Goal: Information Seeking & Learning: Learn about a topic

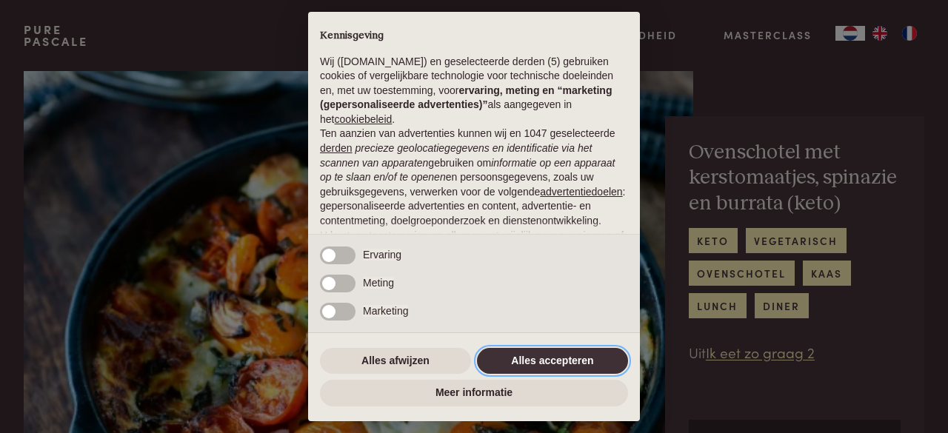
click at [548, 361] on button "Alles accepteren" at bounding box center [552, 361] width 151 height 27
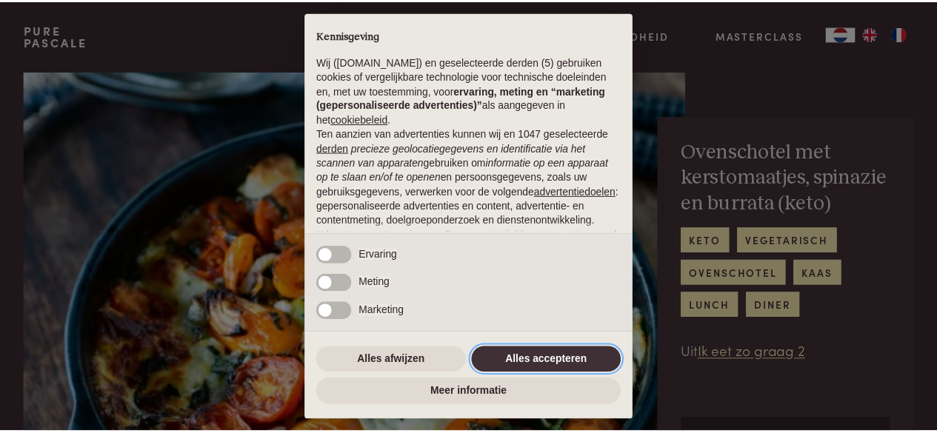
scroll to position [162, 0]
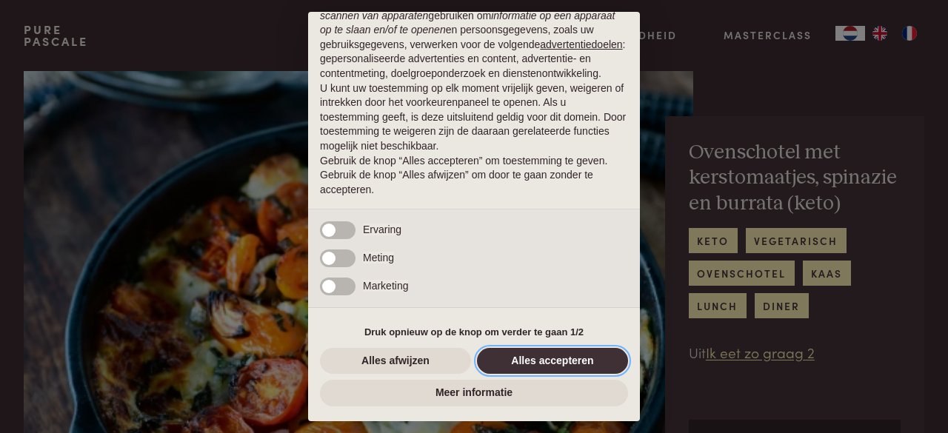
click at [568, 362] on button "Alles accepteren" at bounding box center [552, 361] width 151 height 27
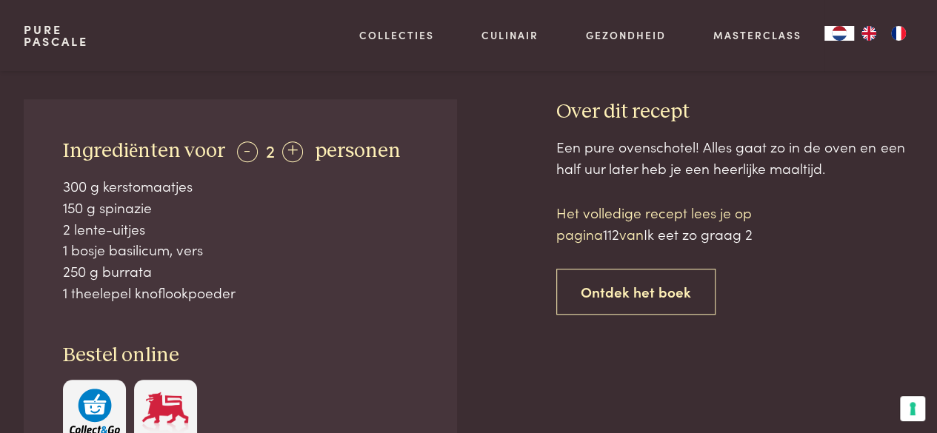
scroll to position [445, 0]
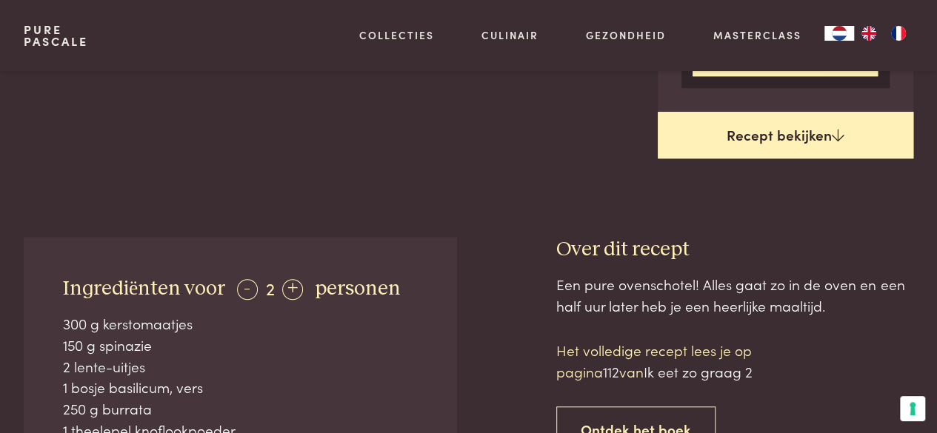
click at [810, 124] on link "Recept bekijken" at bounding box center [786, 135] width 256 height 47
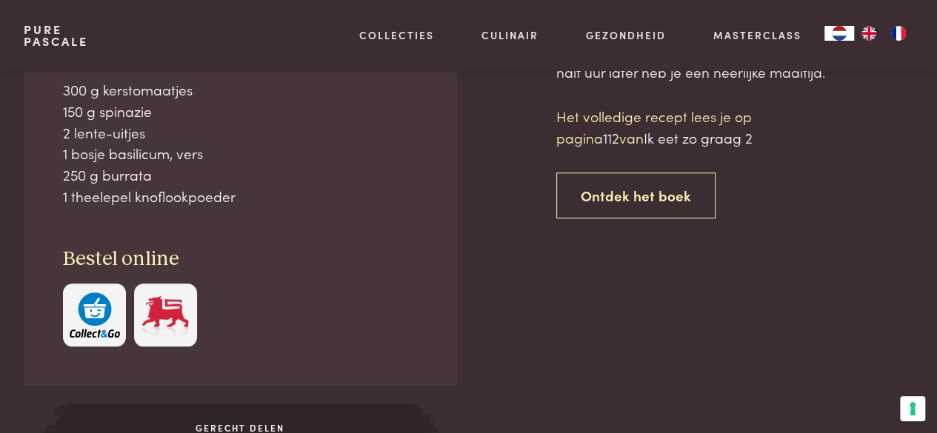
scroll to position [679, 0]
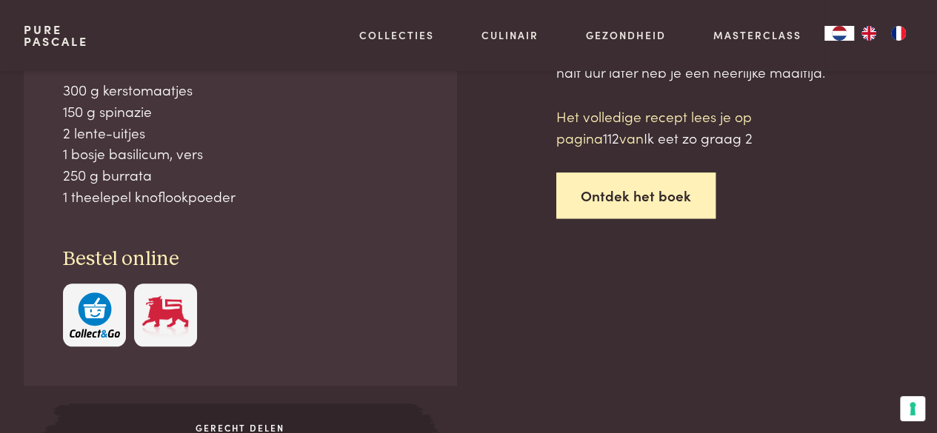
click at [620, 185] on link "Ontdek het boek" at bounding box center [635, 196] width 159 height 47
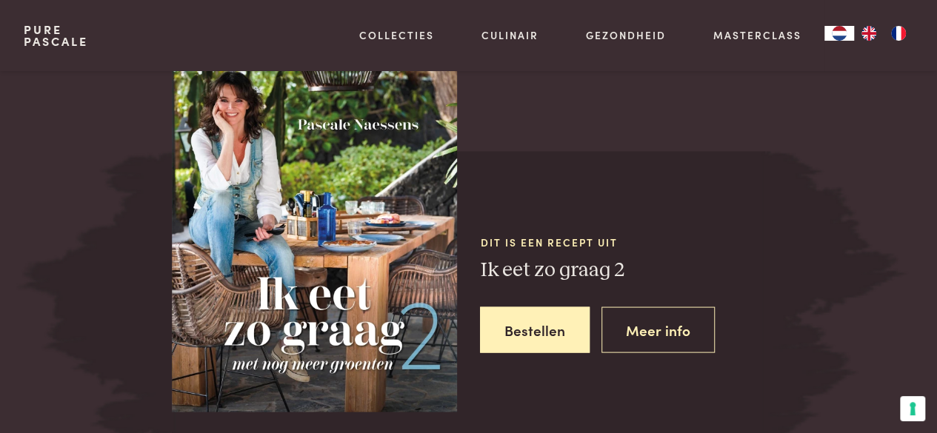
scroll to position [1320, 0]
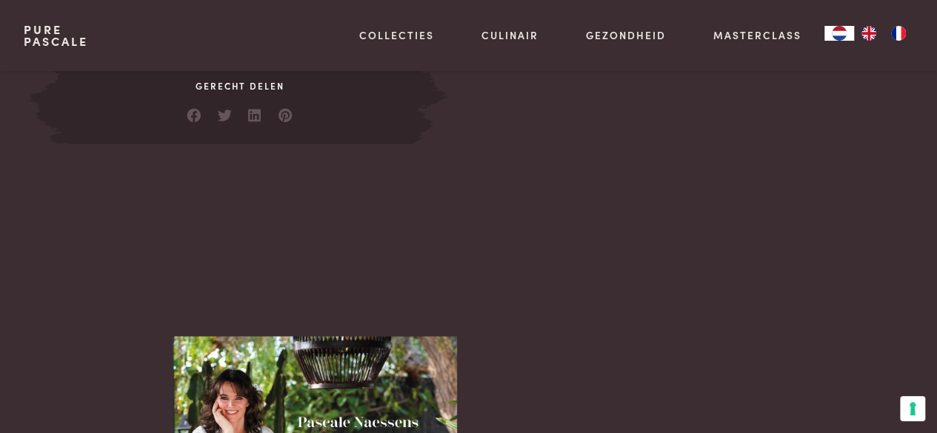
scroll to position [949, 0]
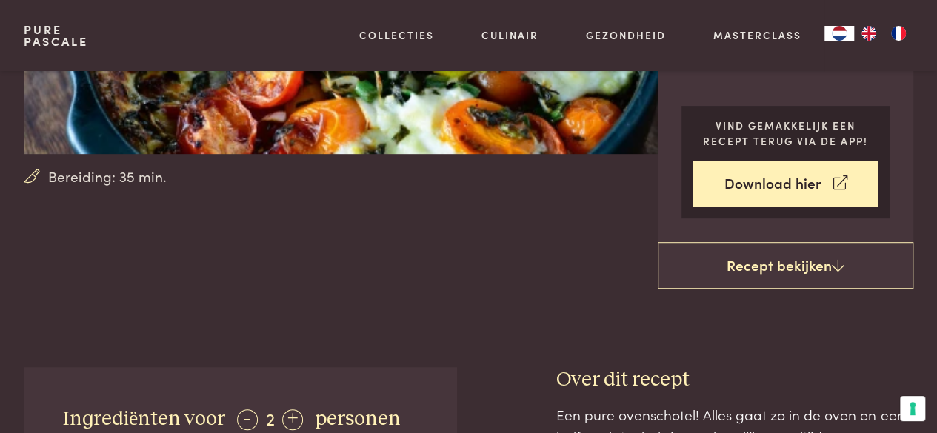
scroll to position [308, 0]
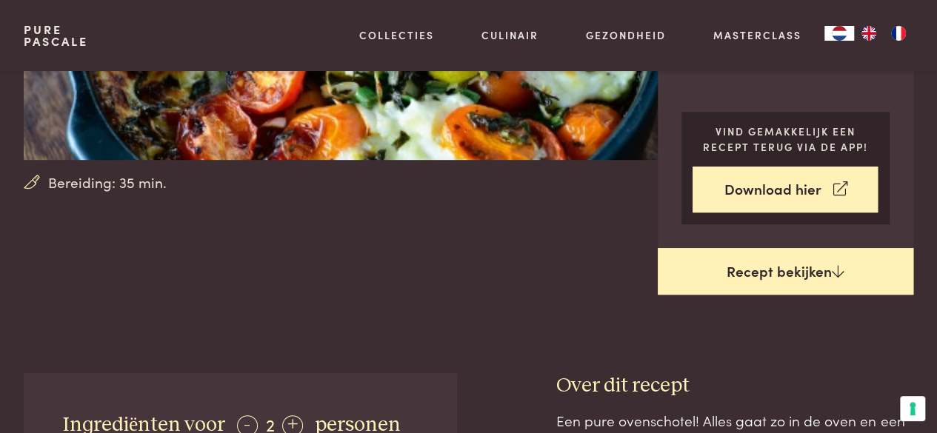
click at [761, 266] on link "Recept bekijken" at bounding box center [786, 271] width 256 height 47
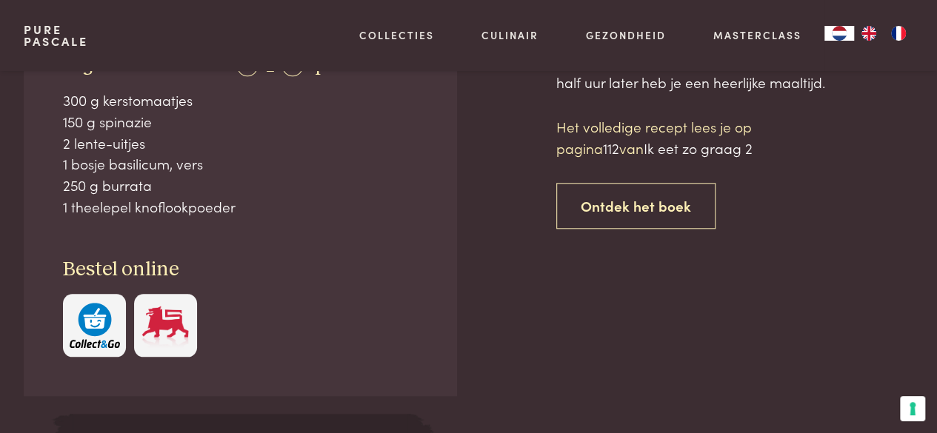
scroll to position [679, 0]
